Goal: Task Accomplishment & Management: Manage account settings

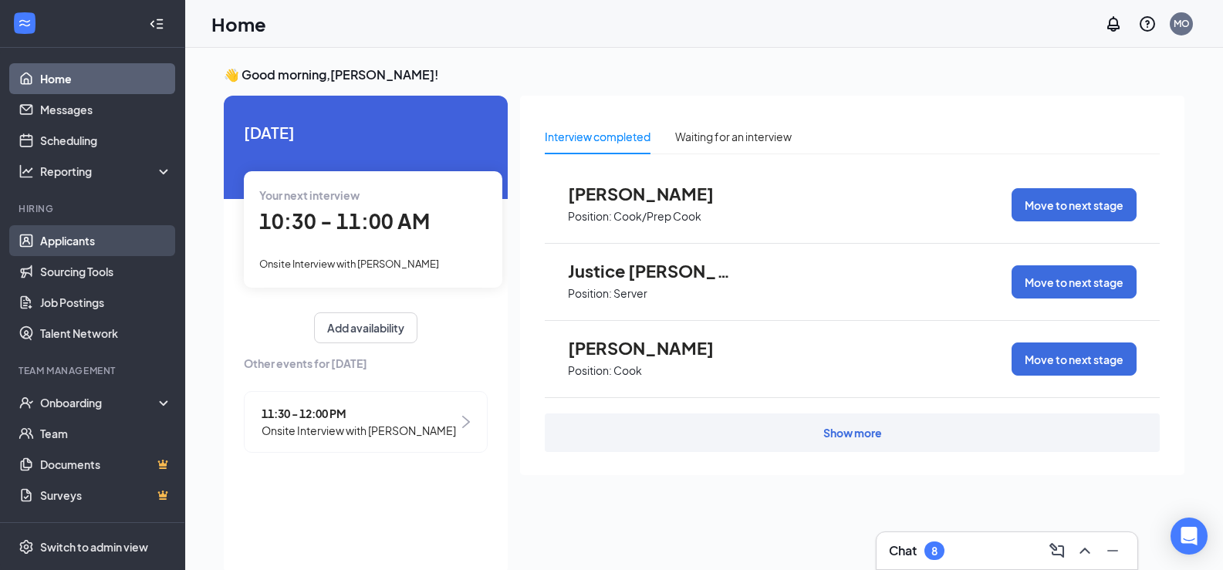
click at [73, 239] on link "Applicants" at bounding box center [106, 240] width 132 height 31
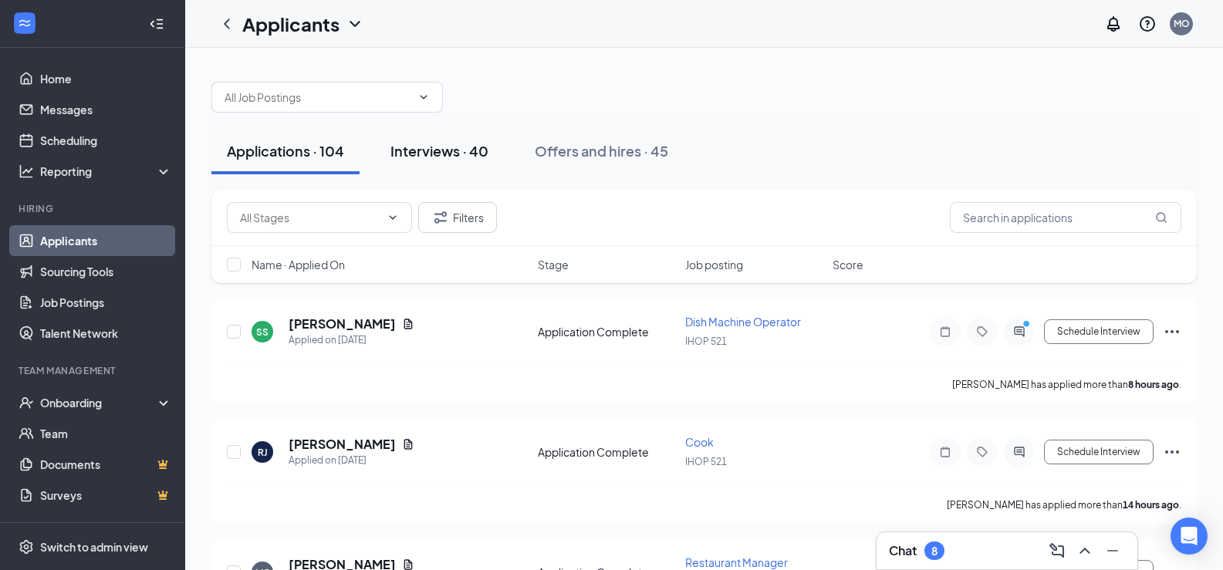
click at [452, 151] on div "Interviews · 40" at bounding box center [440, 150] width 98 height 19
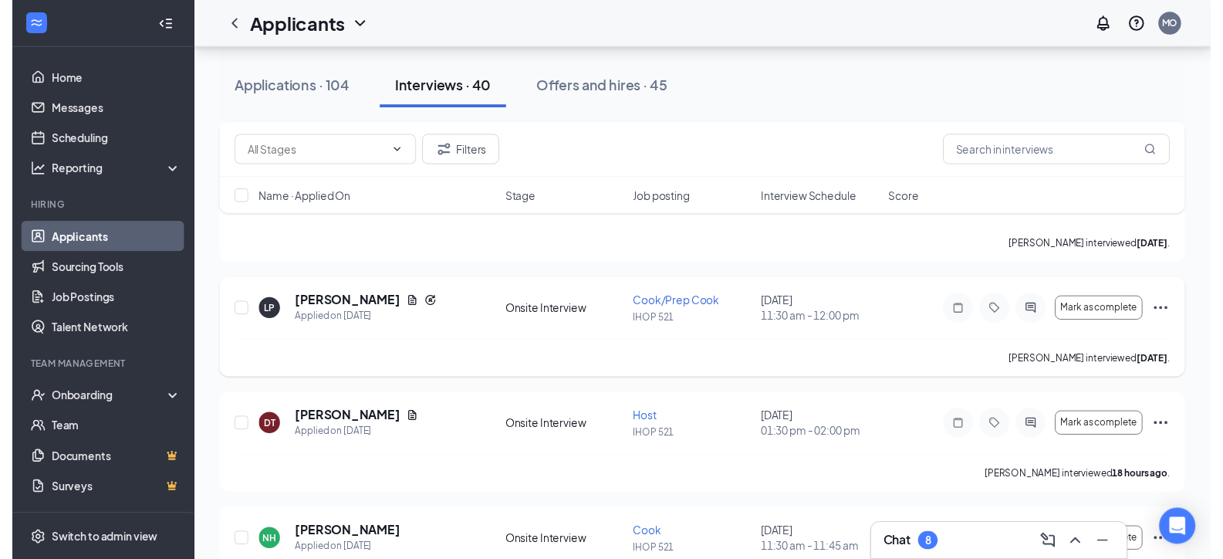
scroll to position [2856, 0]
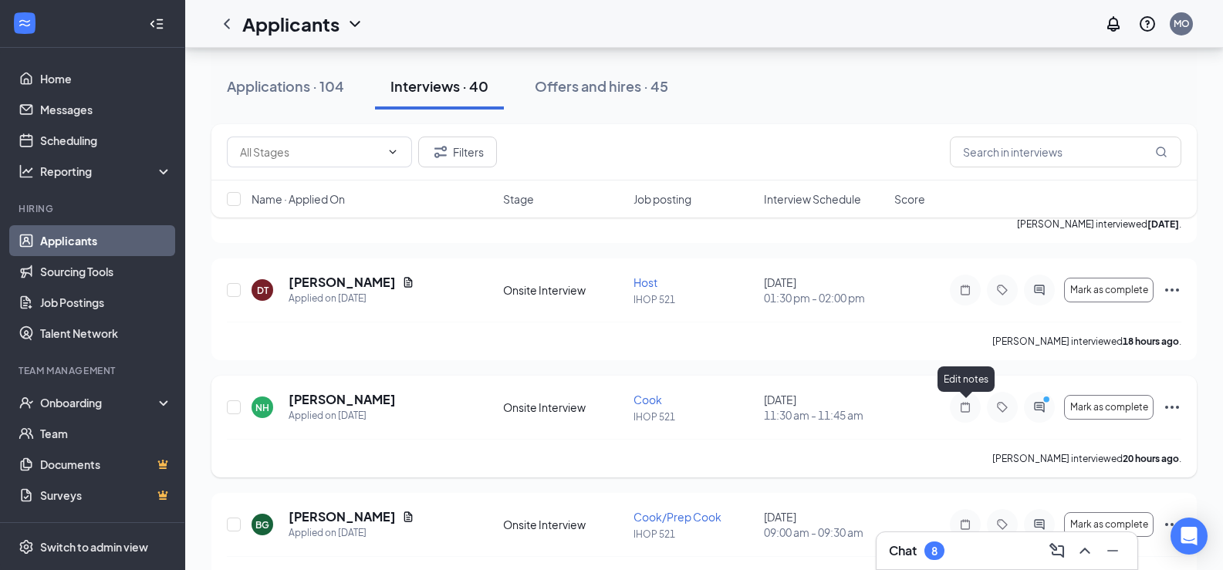
click at [973, 409] on icon "Note" at bounding box center [965, 407] width 19 height 12
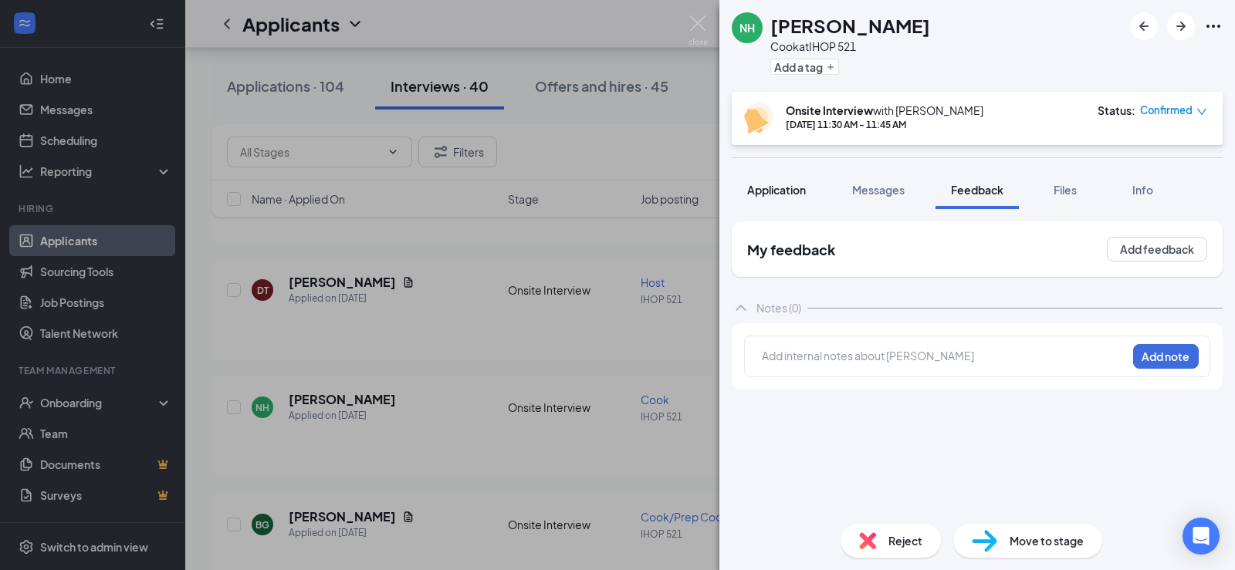
click at [758, 193] on span "Application" at bounding box center [776, 190] width 59 height 14
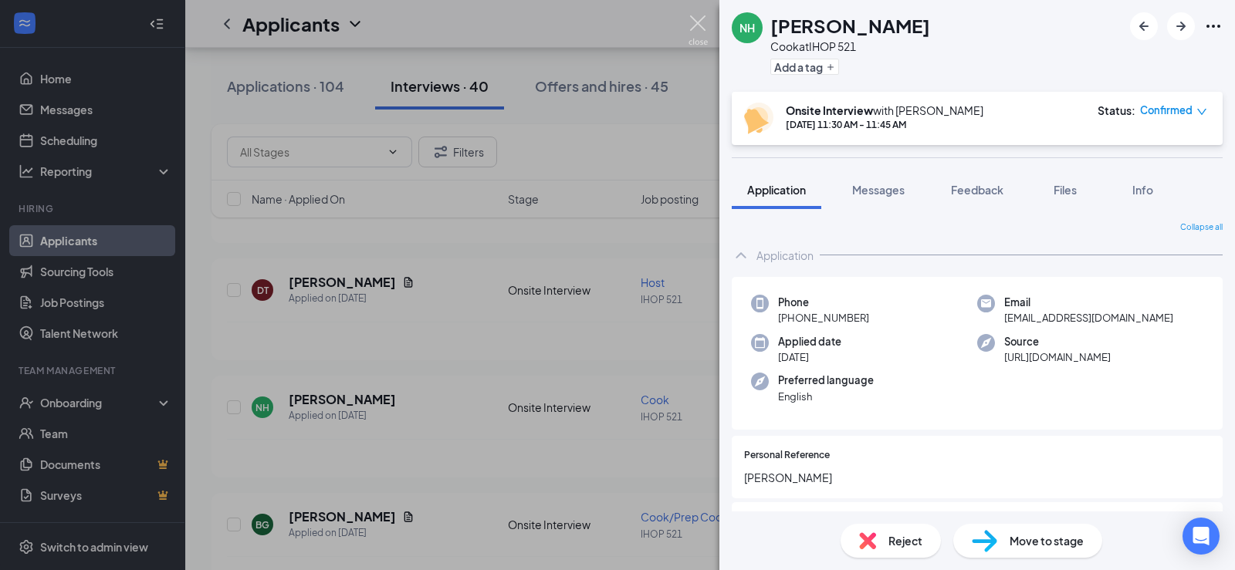
click at [699, 26] on img at bounding box center [697, 30] width 19 height 30
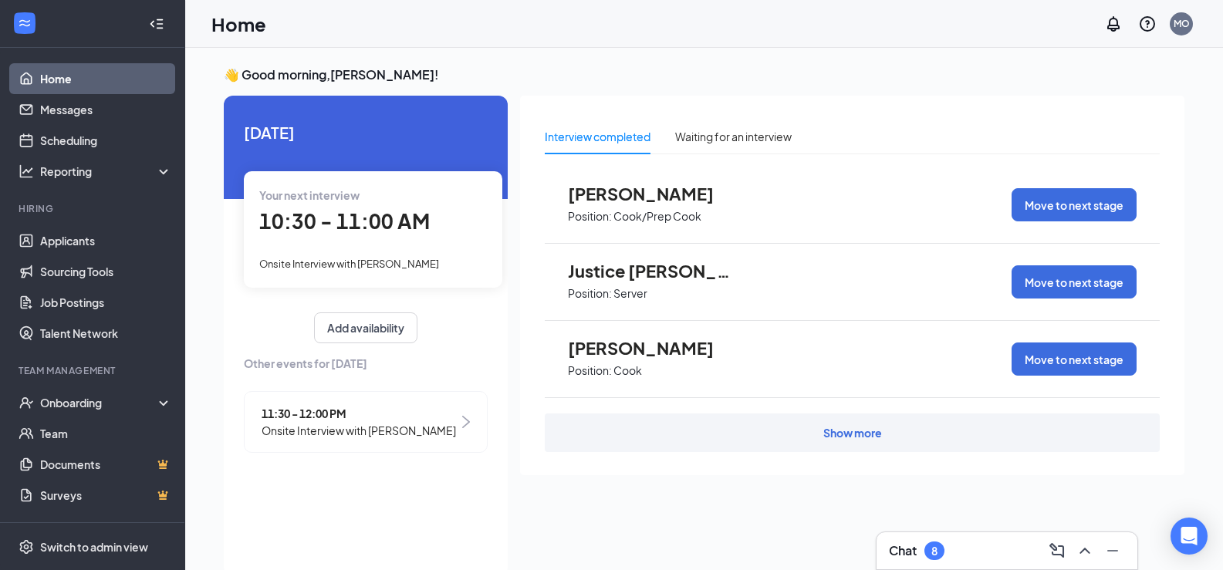
click at [295, 220] on span "10:30 - 11:00 AM" at bounding box center [344, 220] width 171 height 25
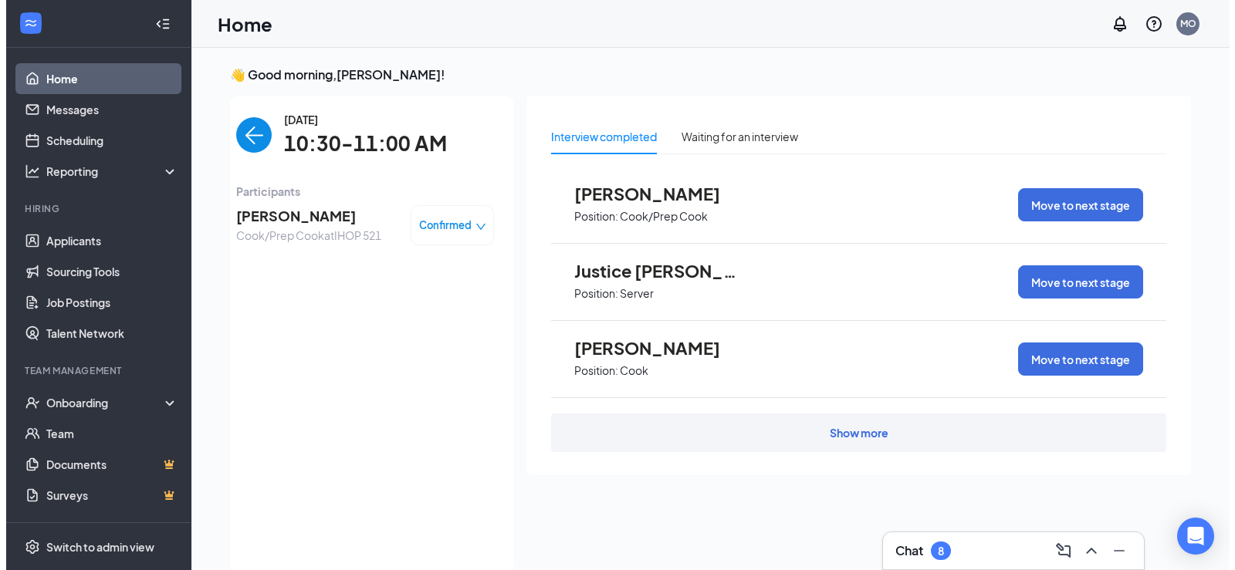
scroll to position [6, 0]
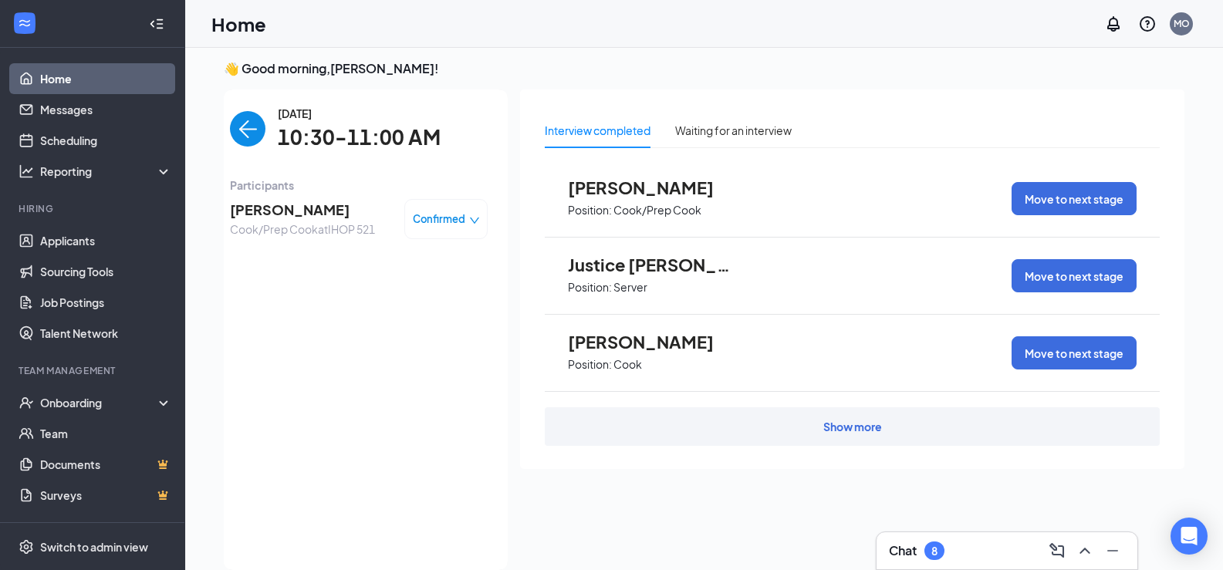
click at [250, 212] on span "[PERSON_NAME]" at bounding box center [302, 210] width 145 height 22
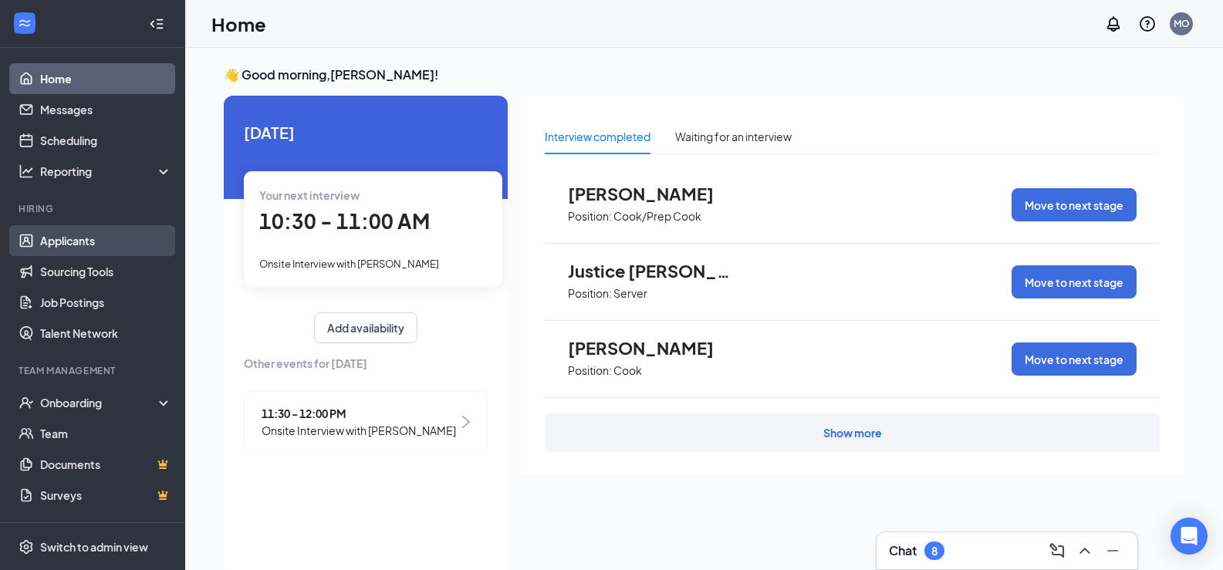
click at [59, 239] on link "Applicants" at bounding box center [106, 240] width 132 height 31
click at [86, 239] on link "Applicants" at bounding box center [106, 240] width 132 height 31
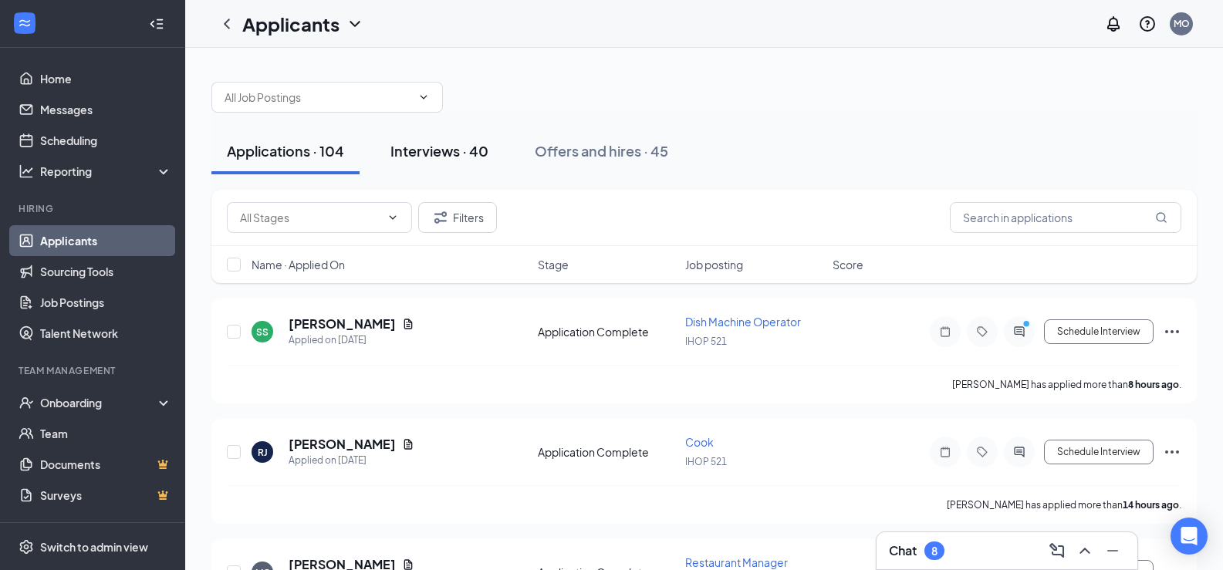
click at [466, 152] on div "Interviews · 40" at bounding box center [440, 150] width 98 height 19
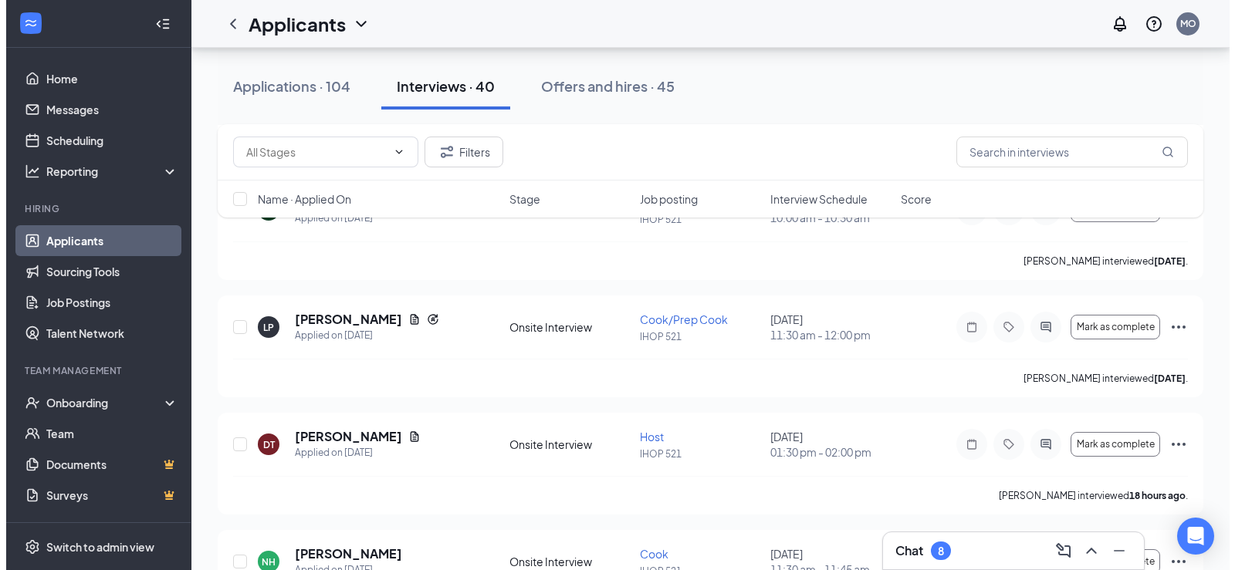
scroll to position [2779, 0]
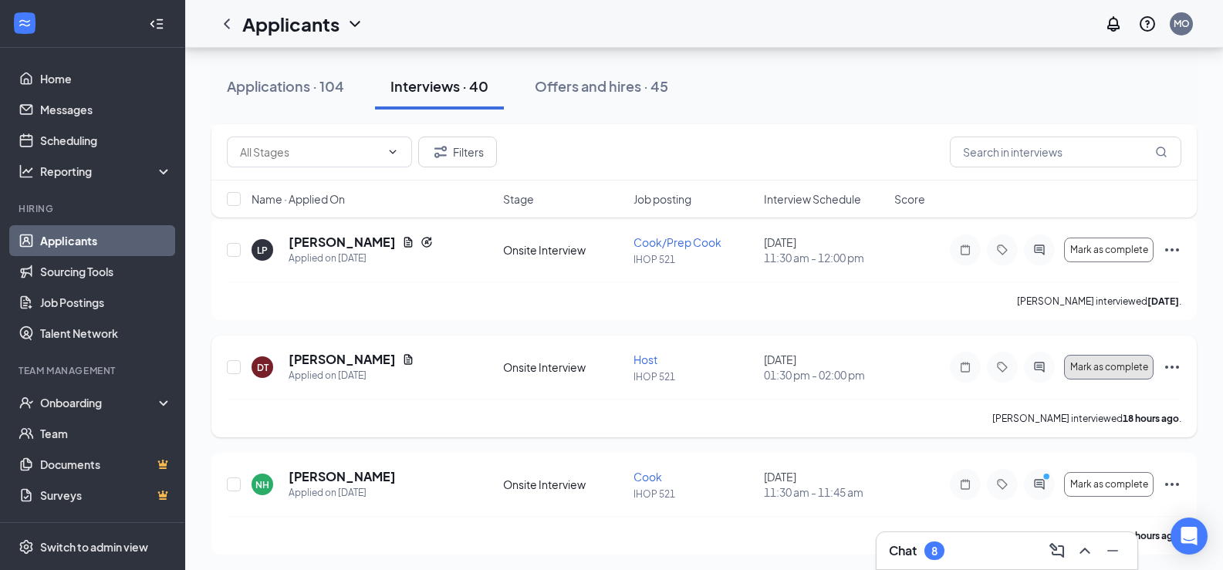
click at [1094, 367] on span "Mark as complete" at bounding box center [1110, 367] width 78 height 11
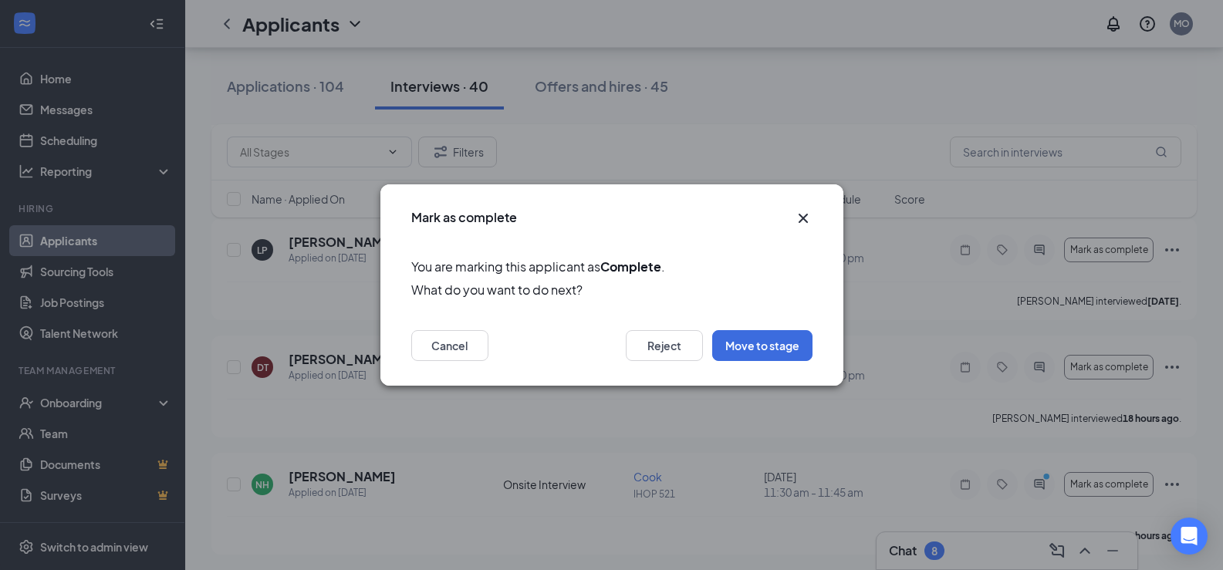
click at [805, 218] on icon "Cross" at bounding box center [802, 218] width 9 height 9
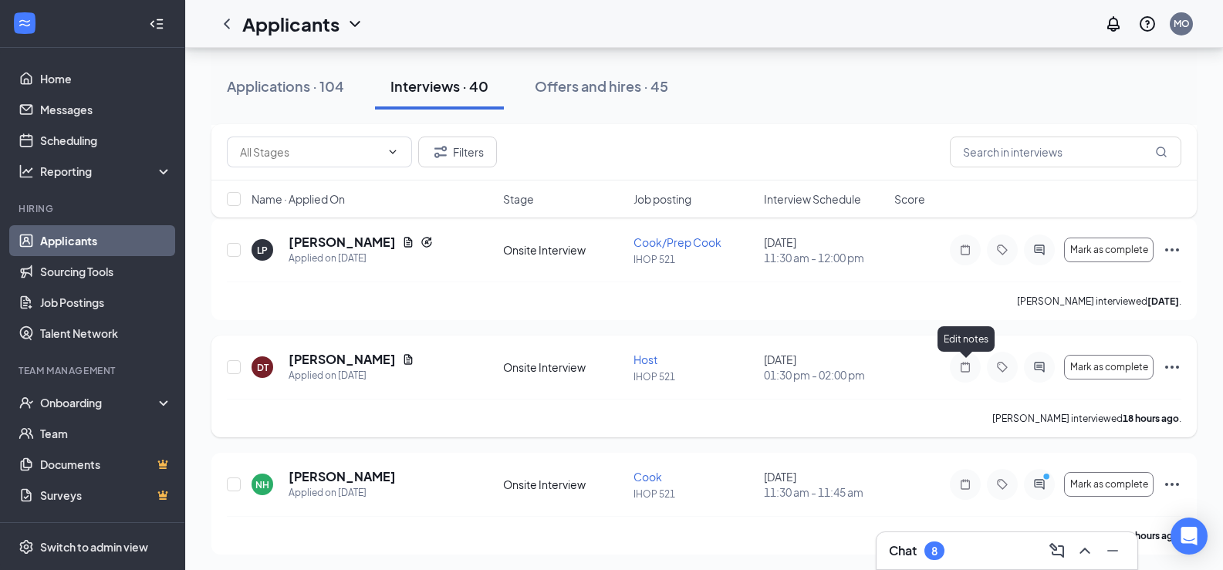
click at [965, 364] on icon "Note" at bounding box center [965, 367] width 9 height 10
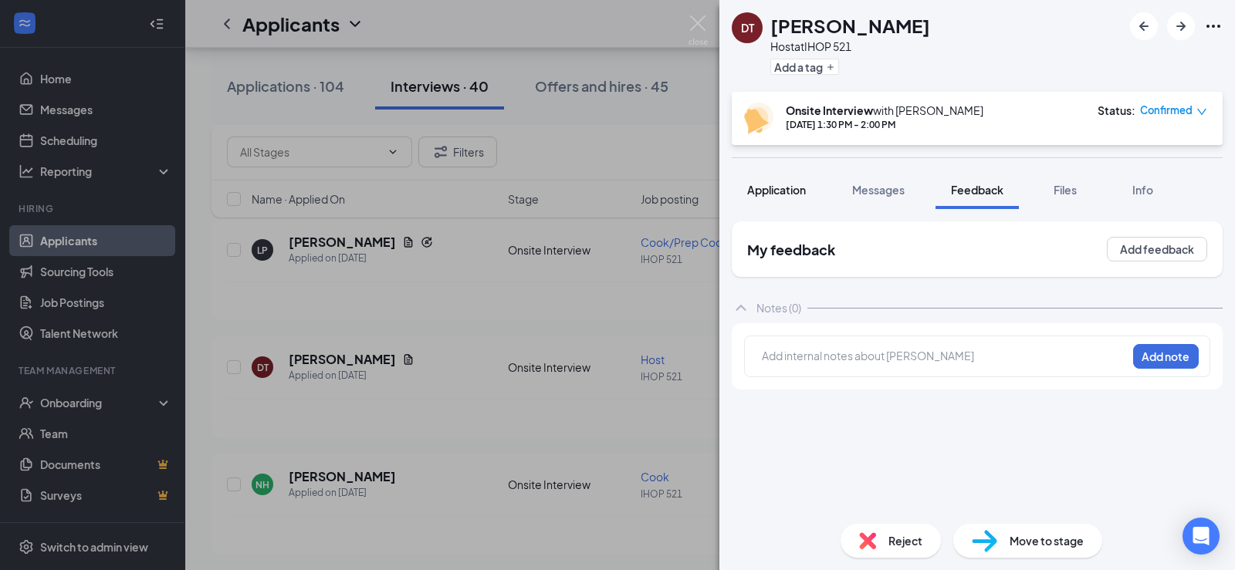
click at [787, 193] on span "Application" at bounding box center [776, 190] width 59 height 14
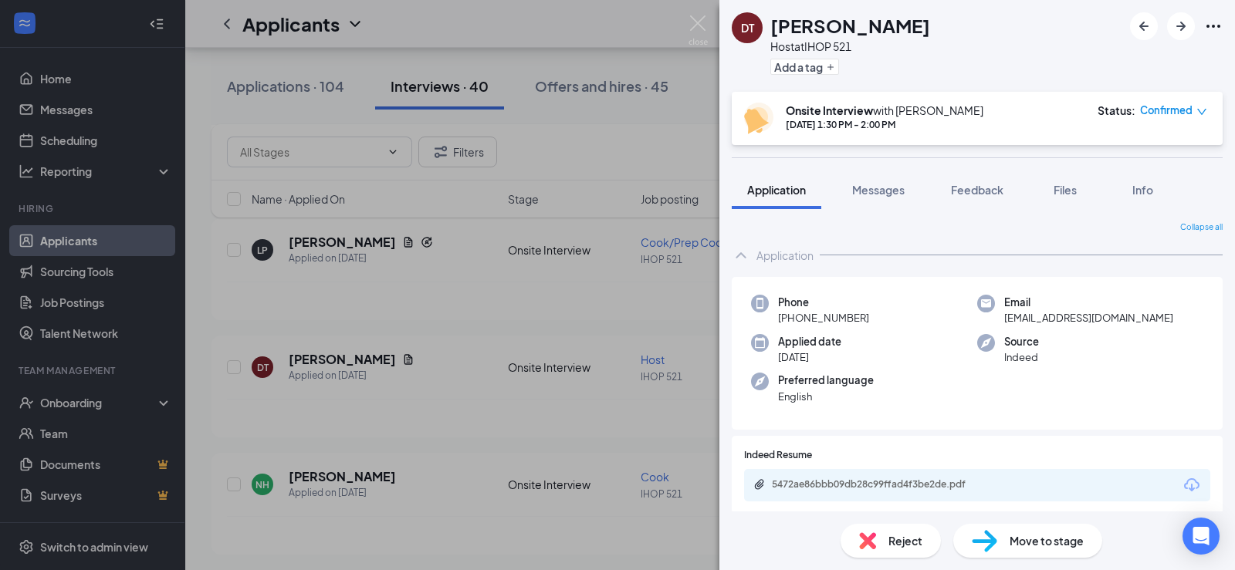
click at [960, 377] on div "Preferred language English" at bounding box center [864, 389] width 226 height 32
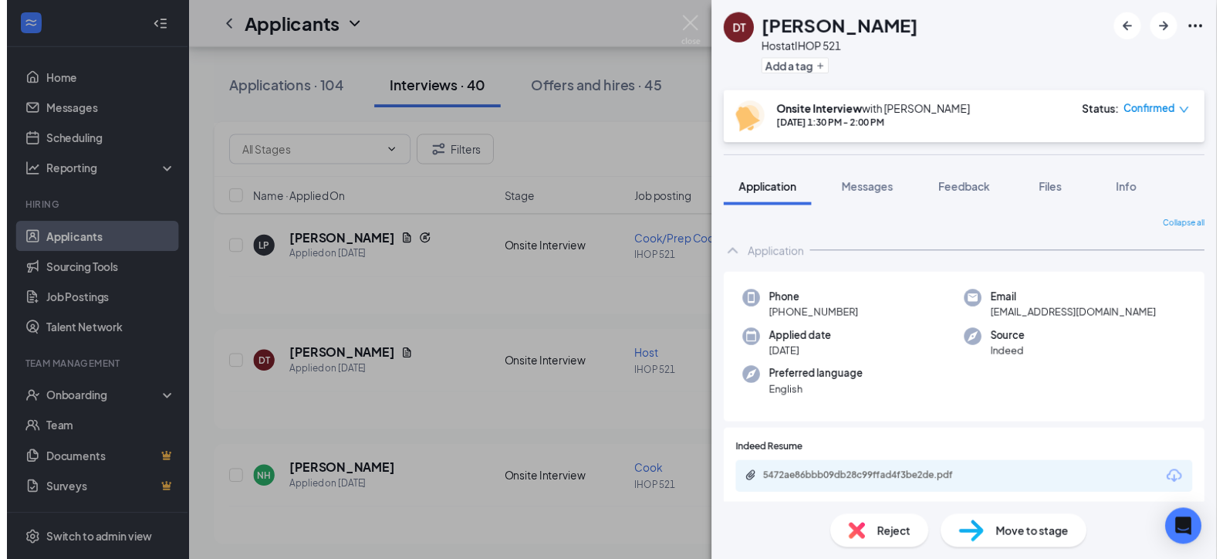
scroll to position [2762, 0]
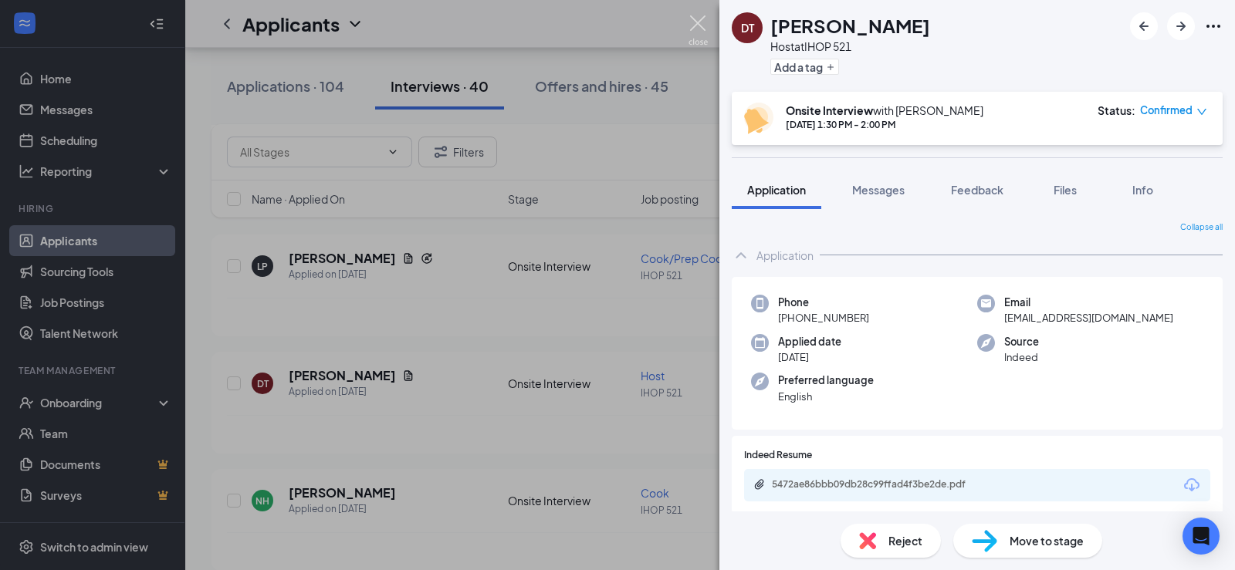
click at [696, 24] on img at bounding box center [697, 30] width 19 height 30
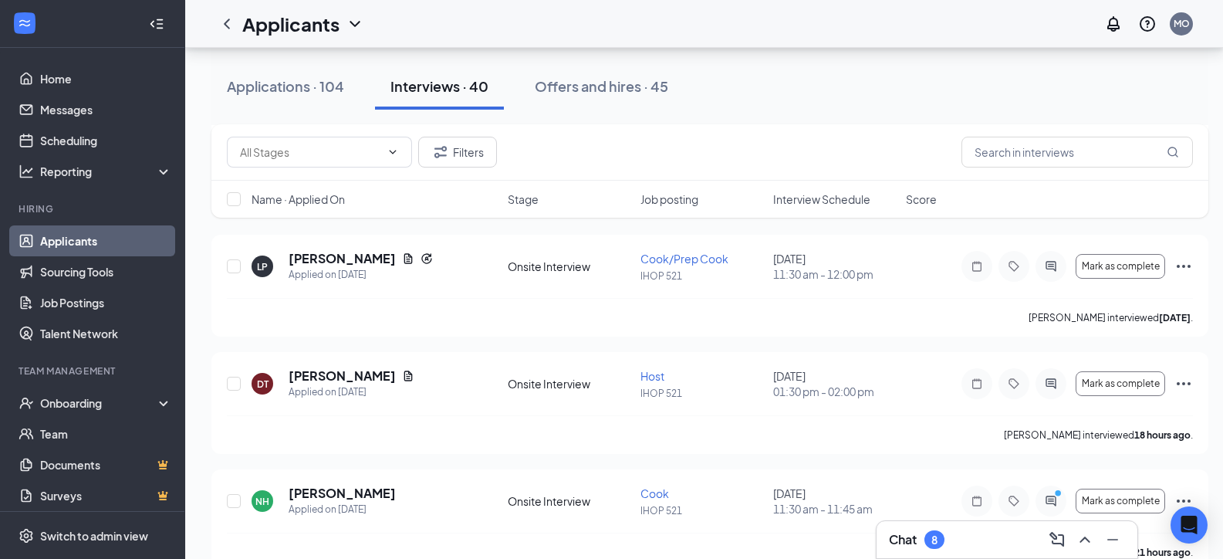
click at [130, 242] on link "Applicants" at bounding box center [106, 240] width 132 height 31
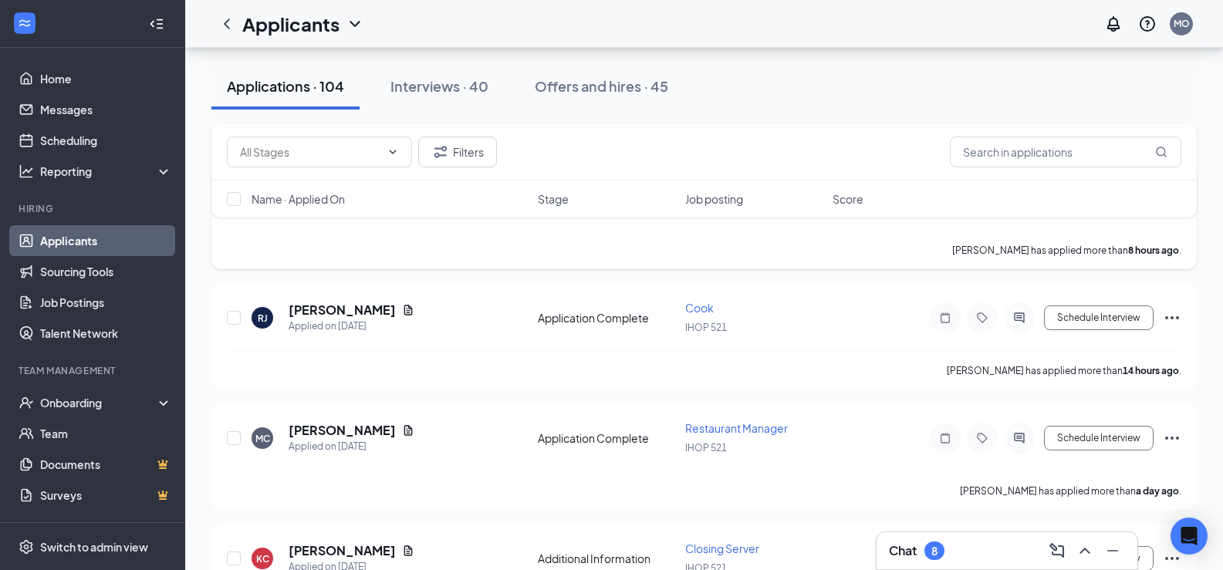
scroll to position [154, 0]
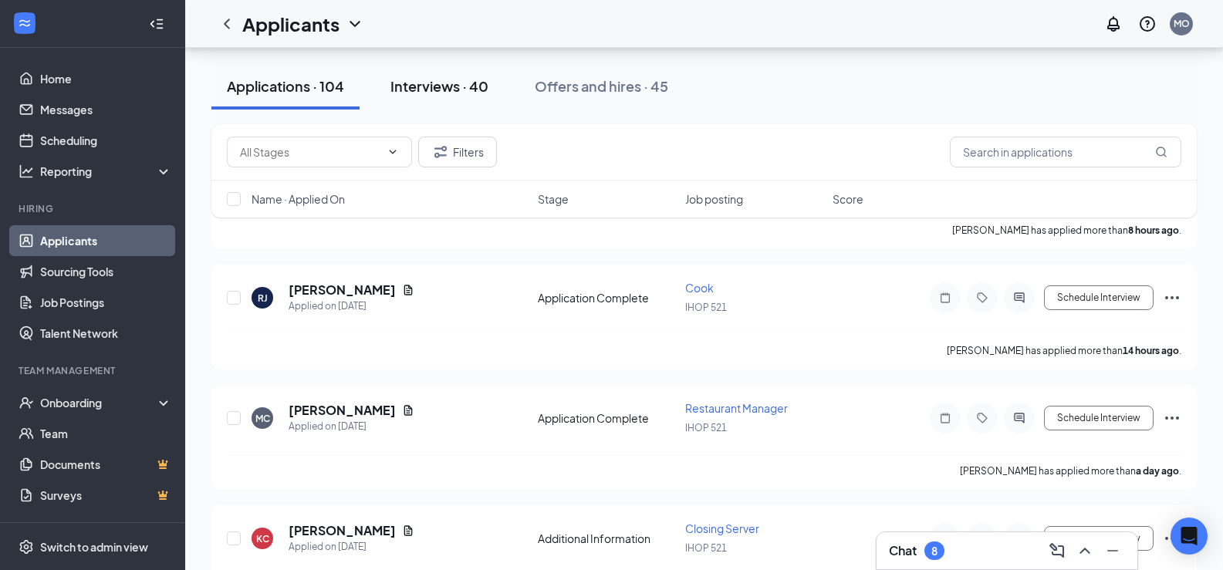
click at [448, 90] on div "Interviews · 40" at bounding box center [440, 85] width 98 height 19
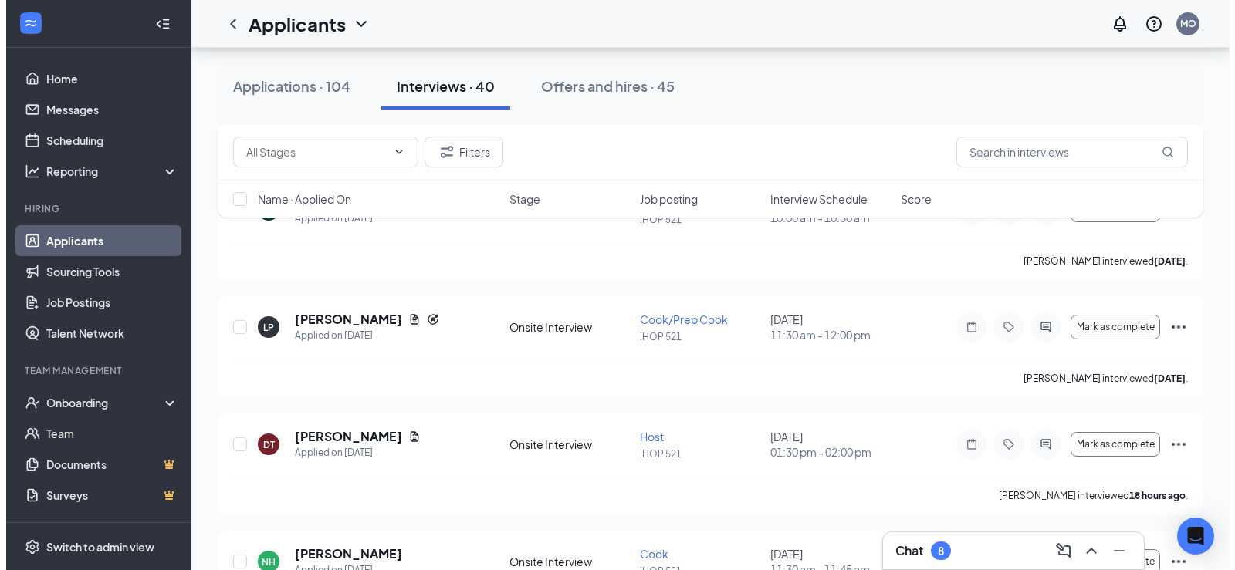
scroll to position [2779, 0]
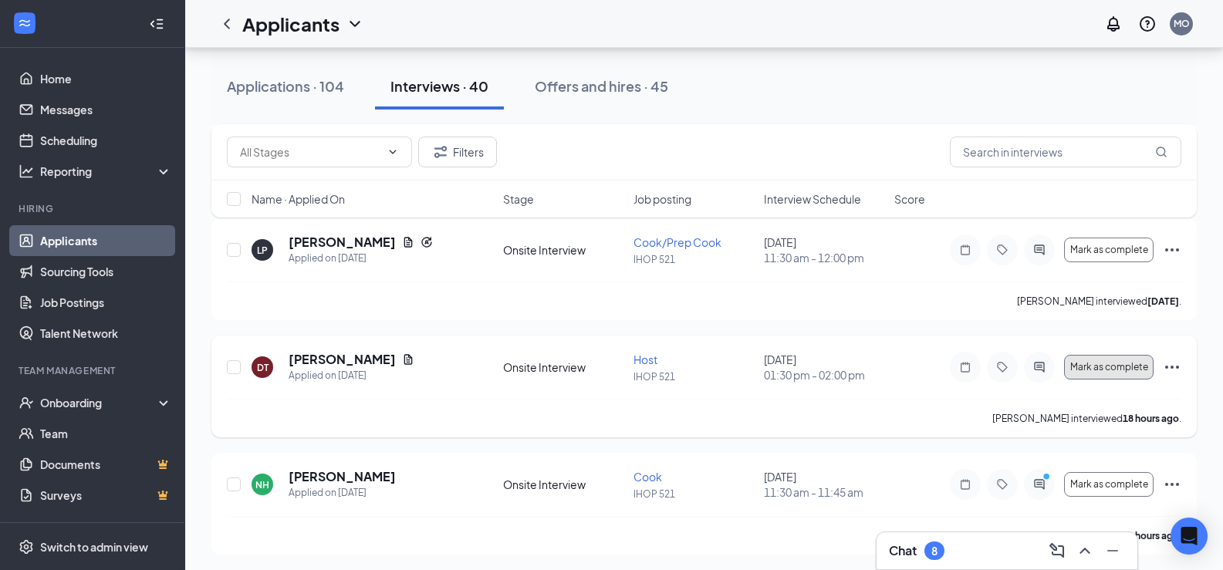
click at [1077, 374] on button "Mark as complete" at bounding box center [1109, 367] width 90 height 25
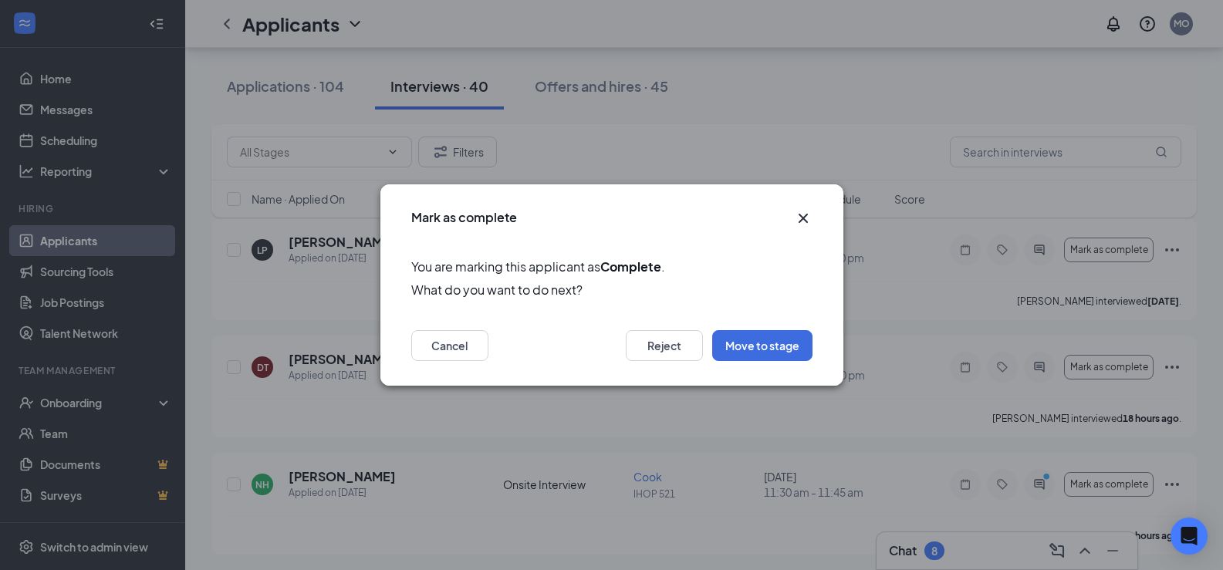
click at [801, 218] on icon "Cross" at bounding box center [803, 218] width 19 height 19
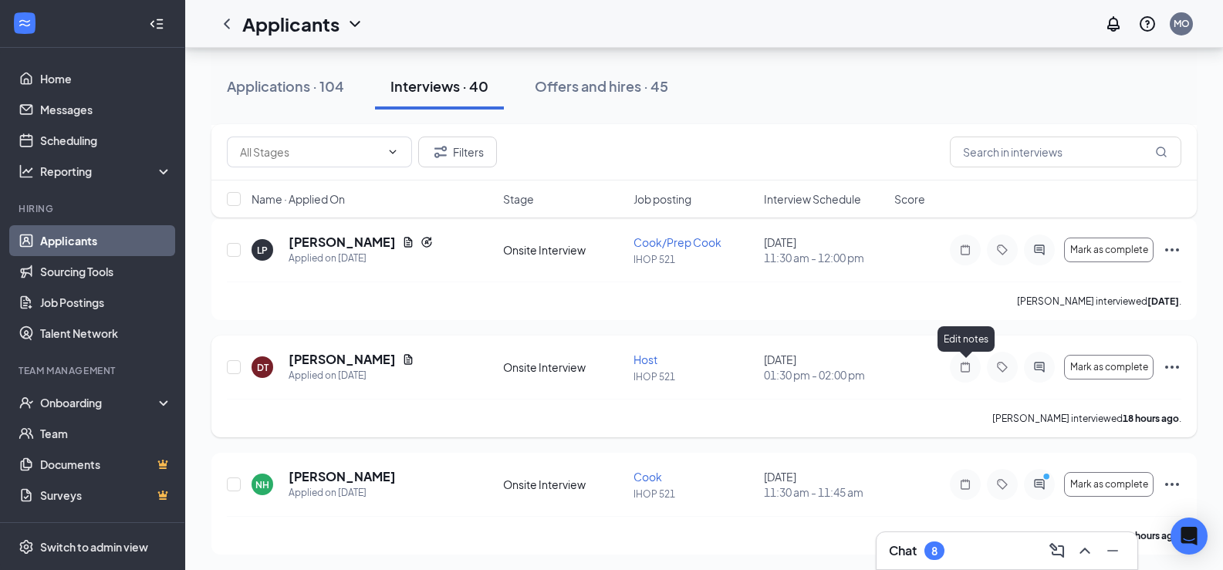
click at [972, 365] on icon "Note" at bounding box center [965, 367] width 19 height 12
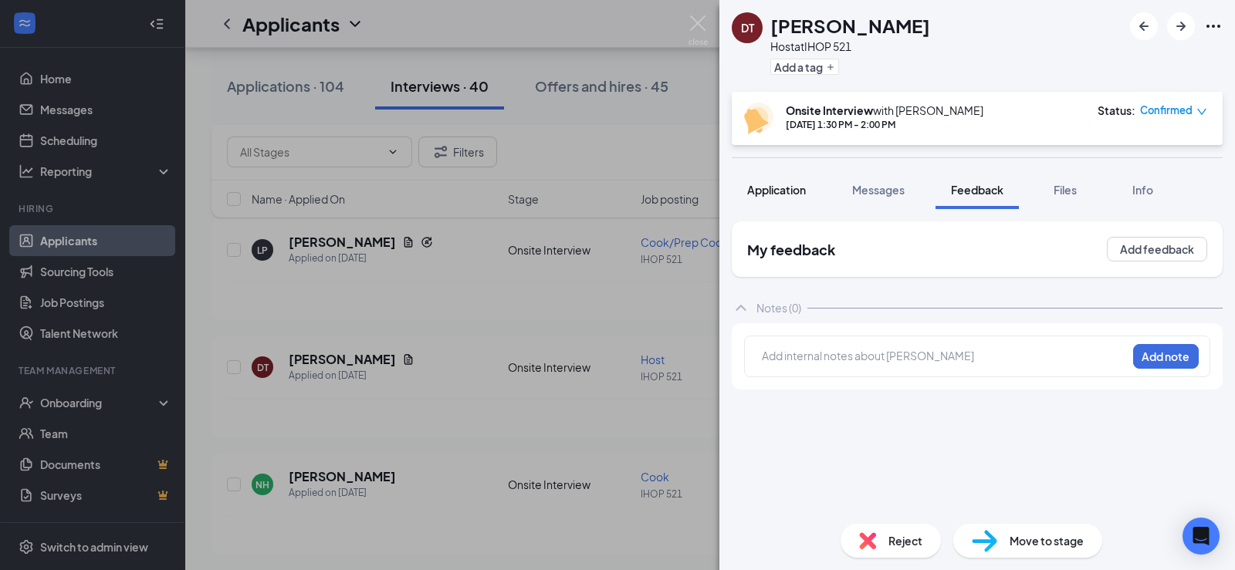
click at [783, 190] on span "Application" at bounding box center [776, 190] width 59 height 14
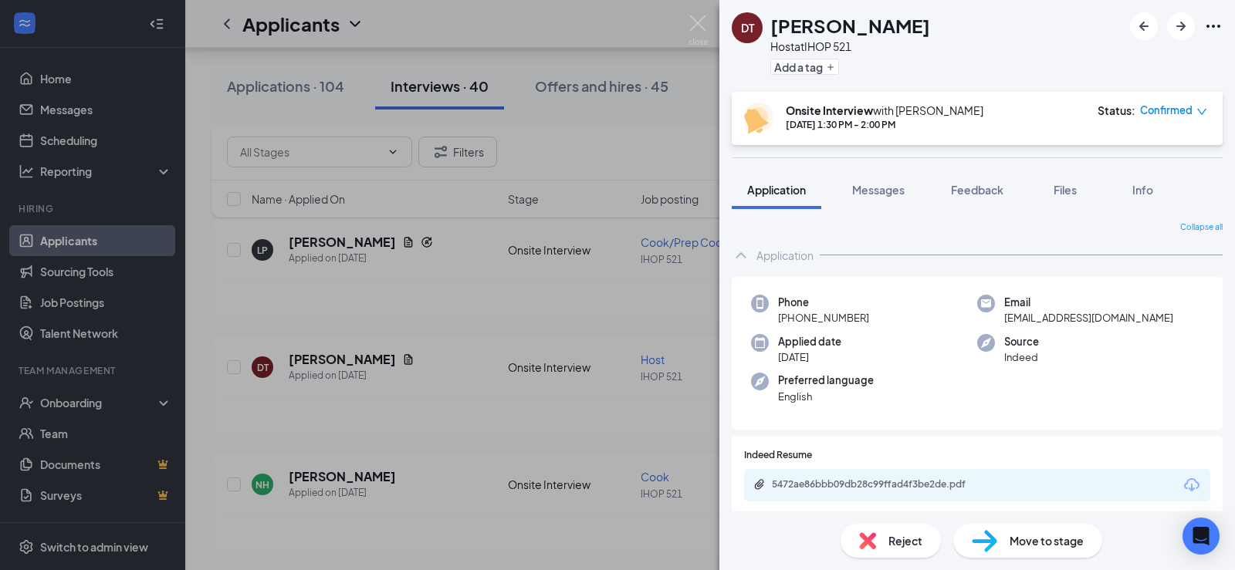
click at [939, 350] on div "Applied date [DATE]" at bounding box center [864, 350] width 226 height 32
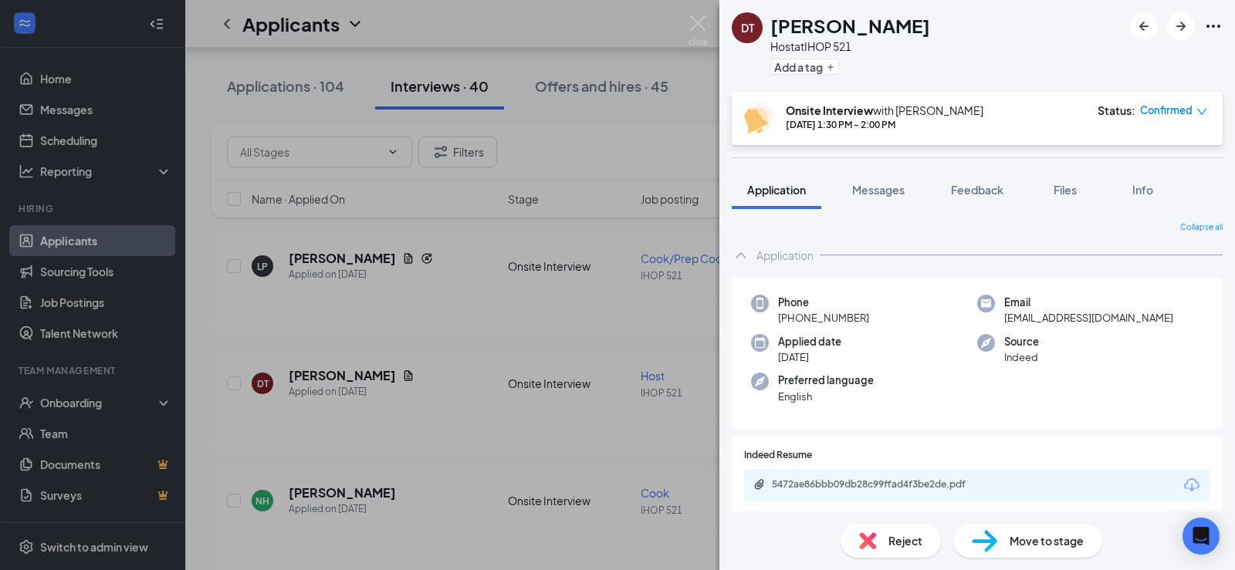
click at [958, 357] on div "Applied date [DATE]" at bounding box center [864, 350] width 226 height 32
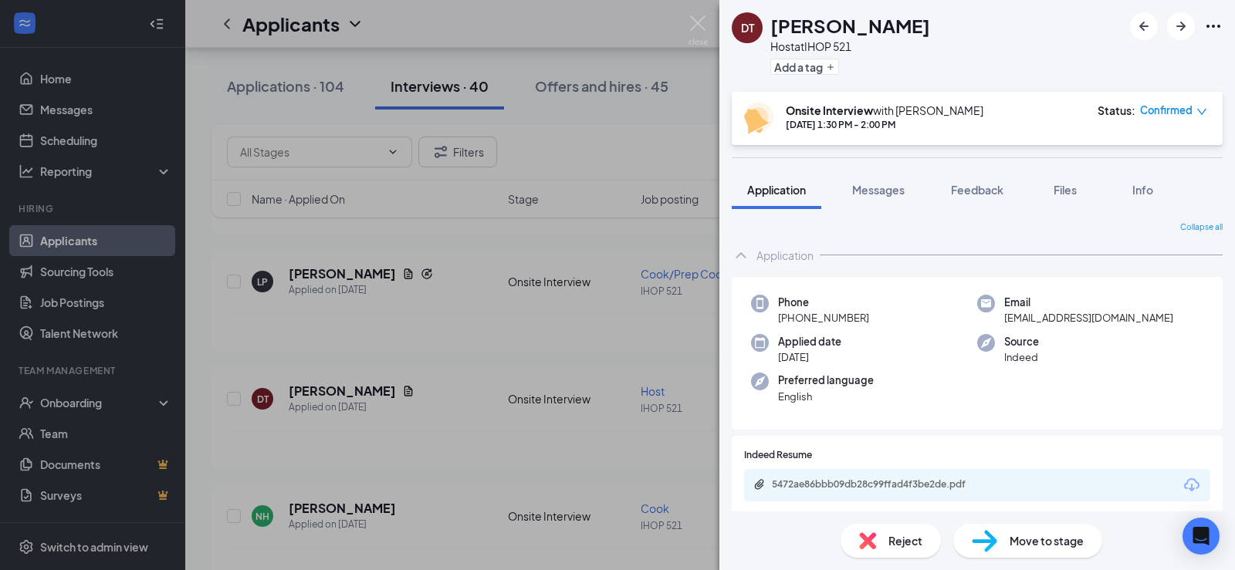
click at [611, 143] on div "DT [PERSON_NAME] Host at IHOP 521 Add a tag Onsite Interview with [PERSON_NAME]…" at bounding box center [617, 285] width 1235 height 570
